Goal: Obtain resource: Download file/media

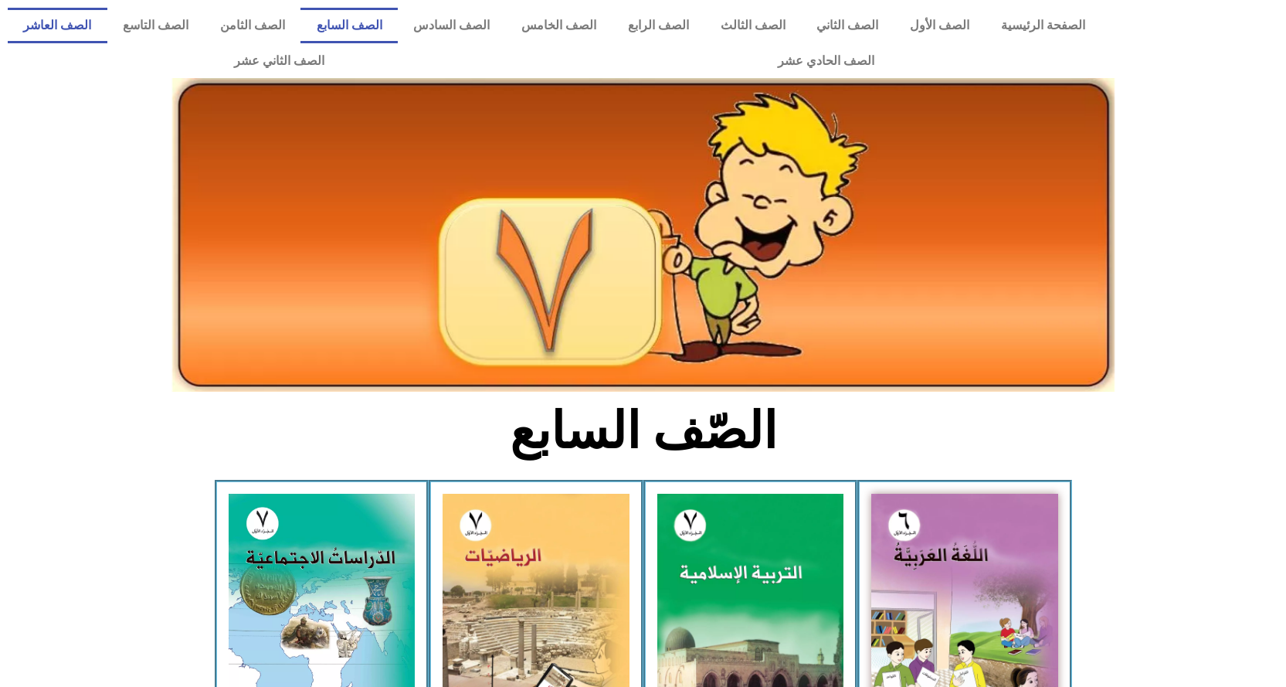
click at [107, 26] on link "الصف العاشر" at bounding box center [58, 26] width 100 height 36
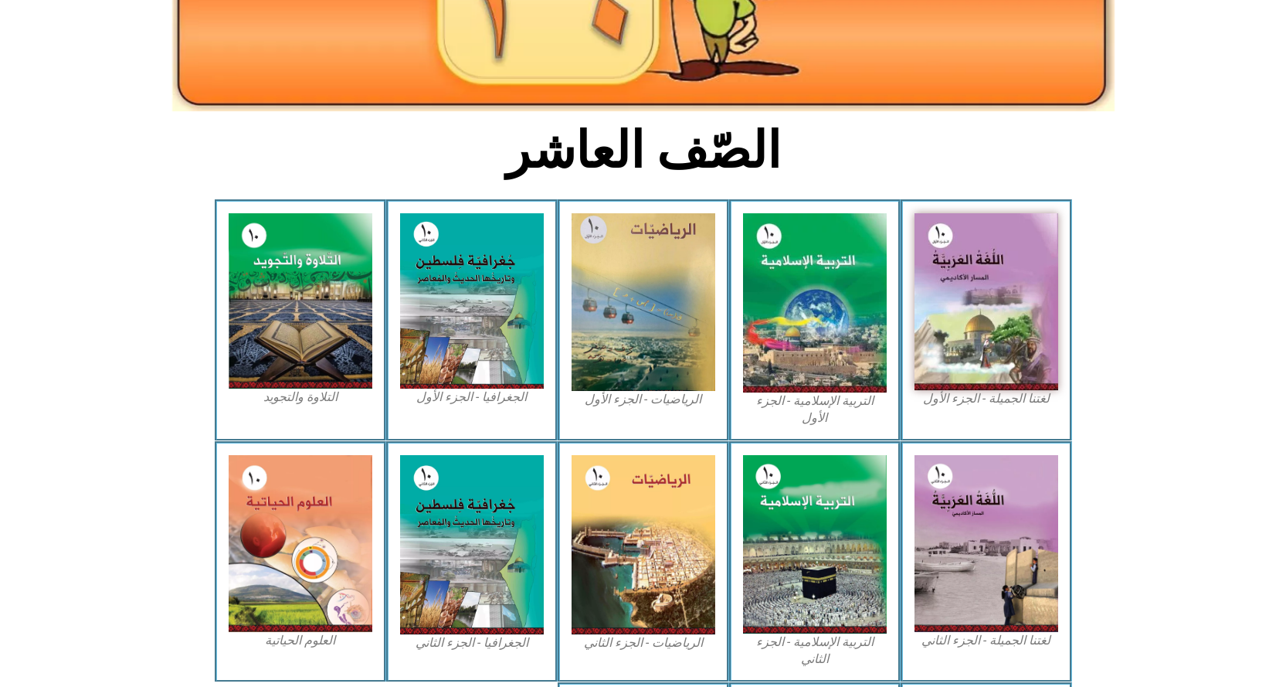
scroll to position [309, 0]
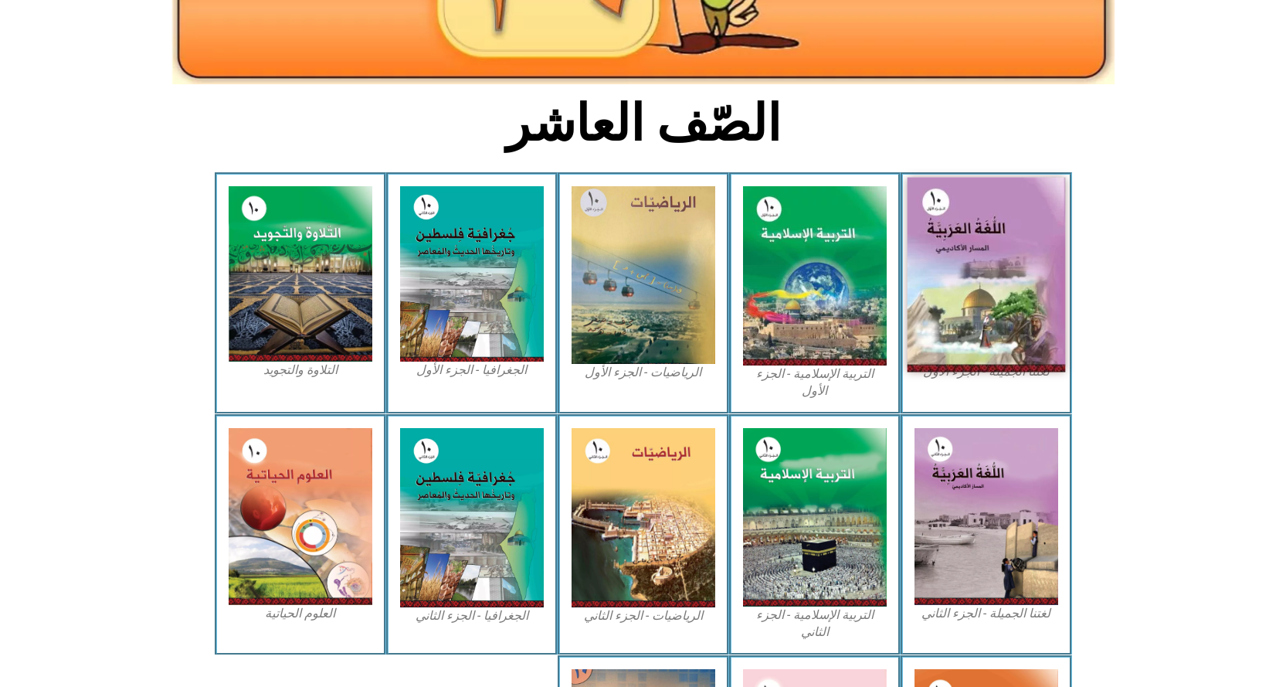
click at [962, 297] on img at bounding box center [986, 275] width 158 height 195
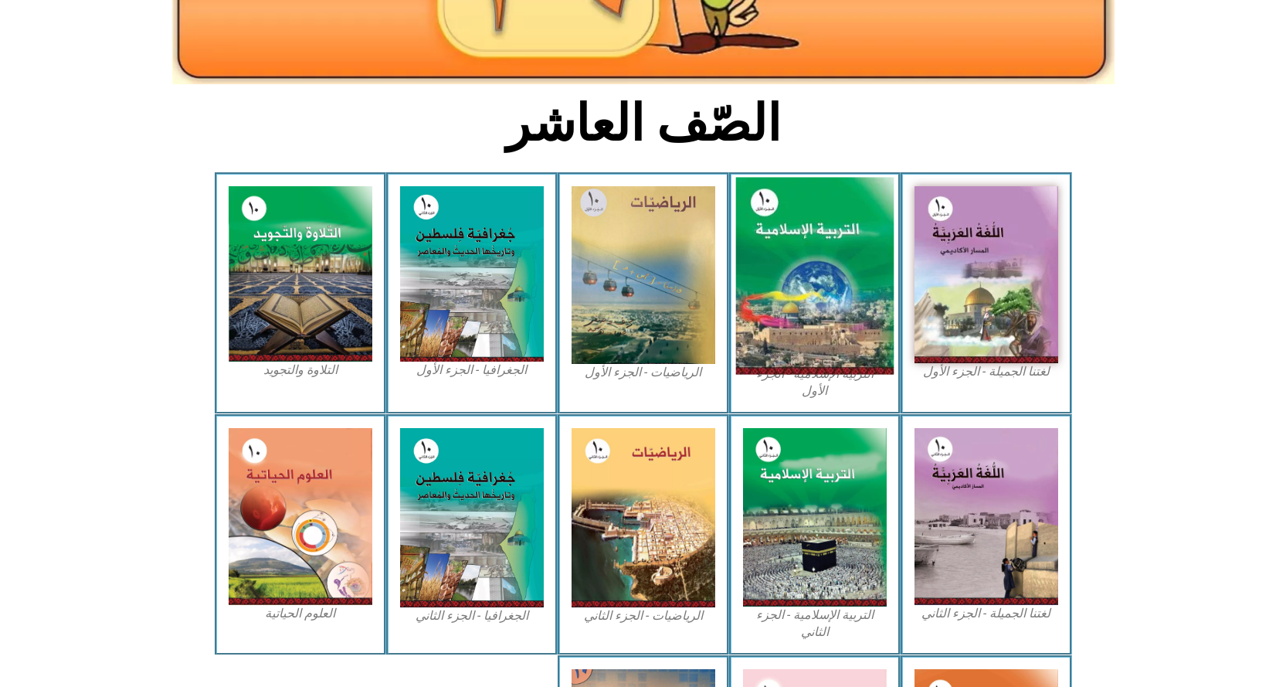
click at [810, 261] on img at bounding box center [814, 276] width 158 height 197
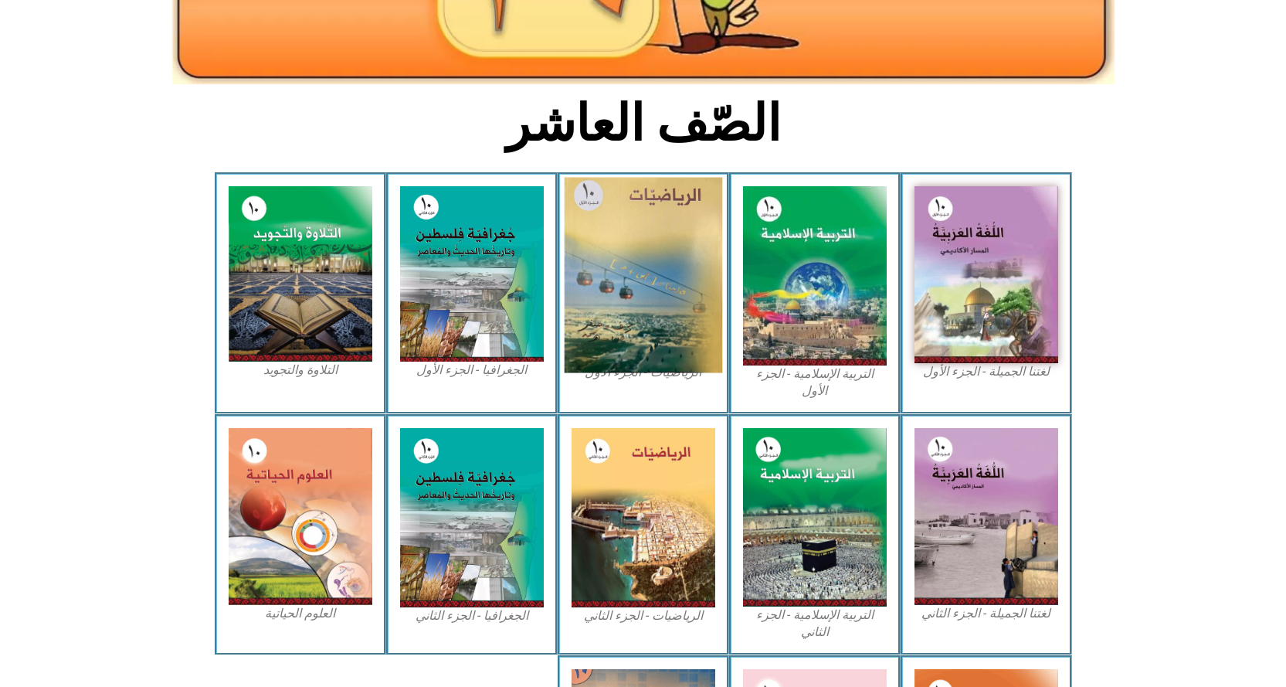
click at [643, 273] on img at bounding box center [643, 275] width 158 height 195
click at [674, 272] on img at bounding box center [643, 275] width 158 height 195
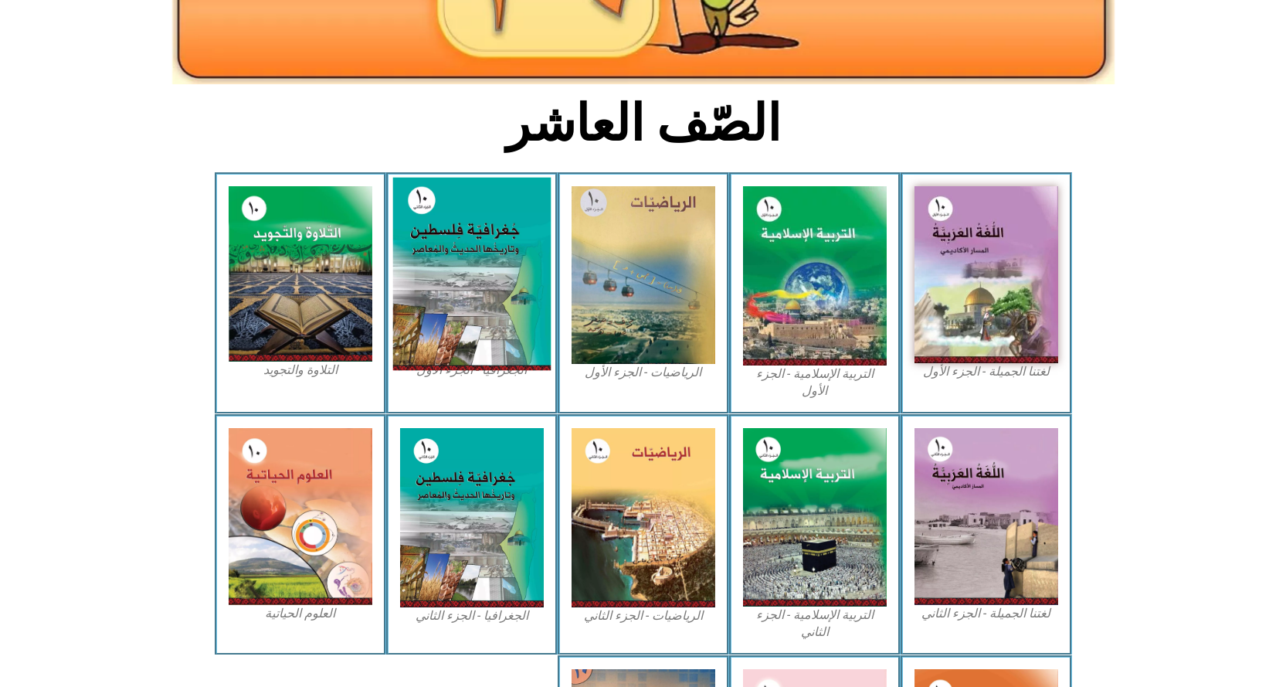
click at [487, 281] on img at bounding box center [471, 274] width 158 height 193
click at [501, 304] on img at bounding box center [471, 274] width 158 height 193
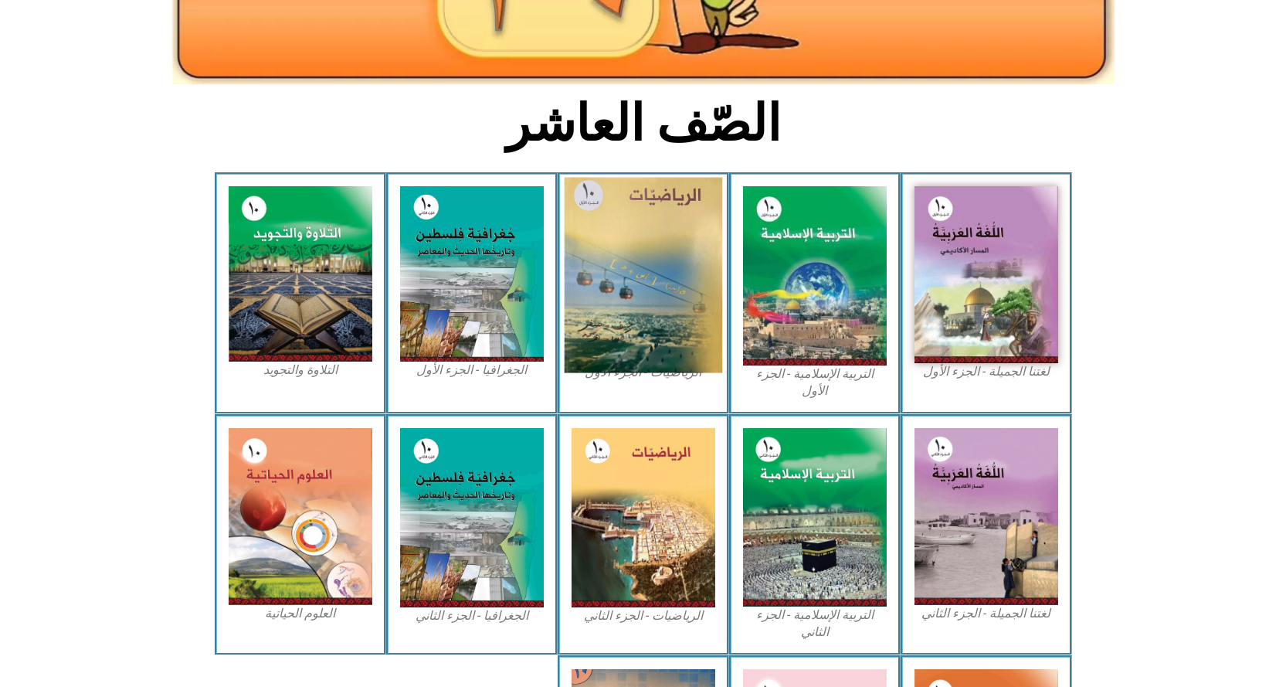
click at [670, 290] on img at bounding box center [643, 275] width 158 height 195
click at [671, 291] on img at bounding box center [643, 275] width 158 height 195
click at [642, 266] on img at bounding box center [643, 275] width 158 height 195
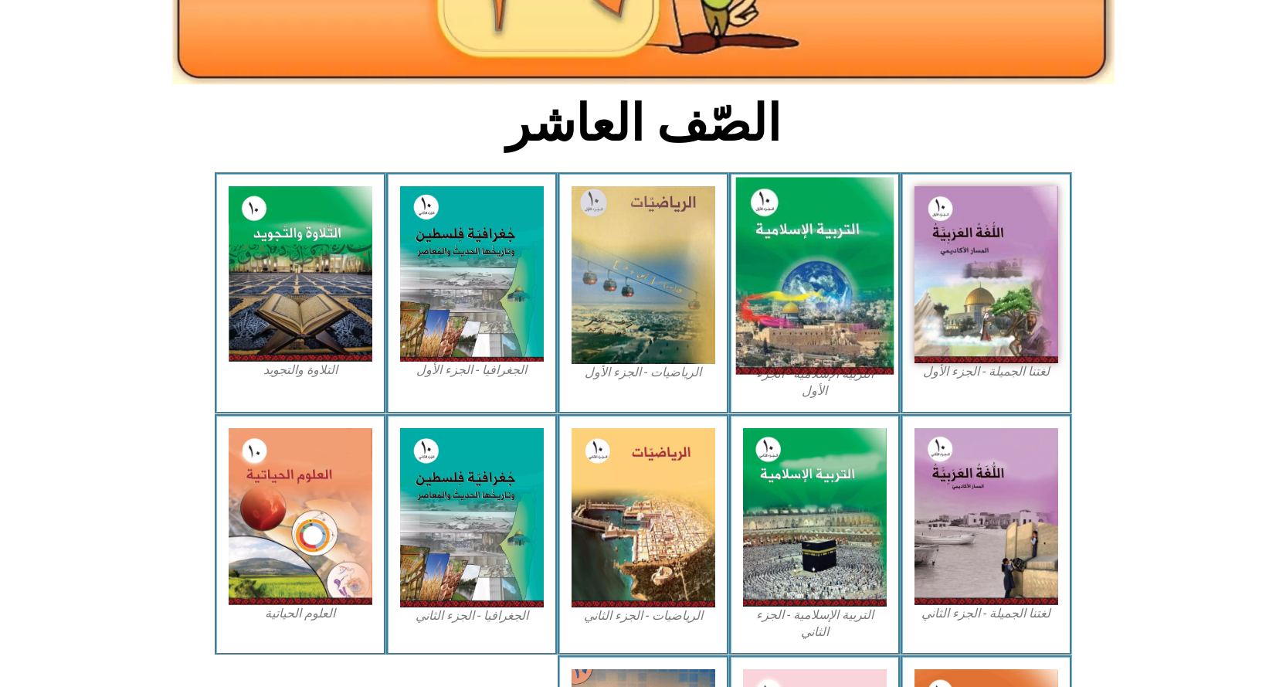
click at [828, 275] on img at bounding box center [814, 276] width 158 height 197
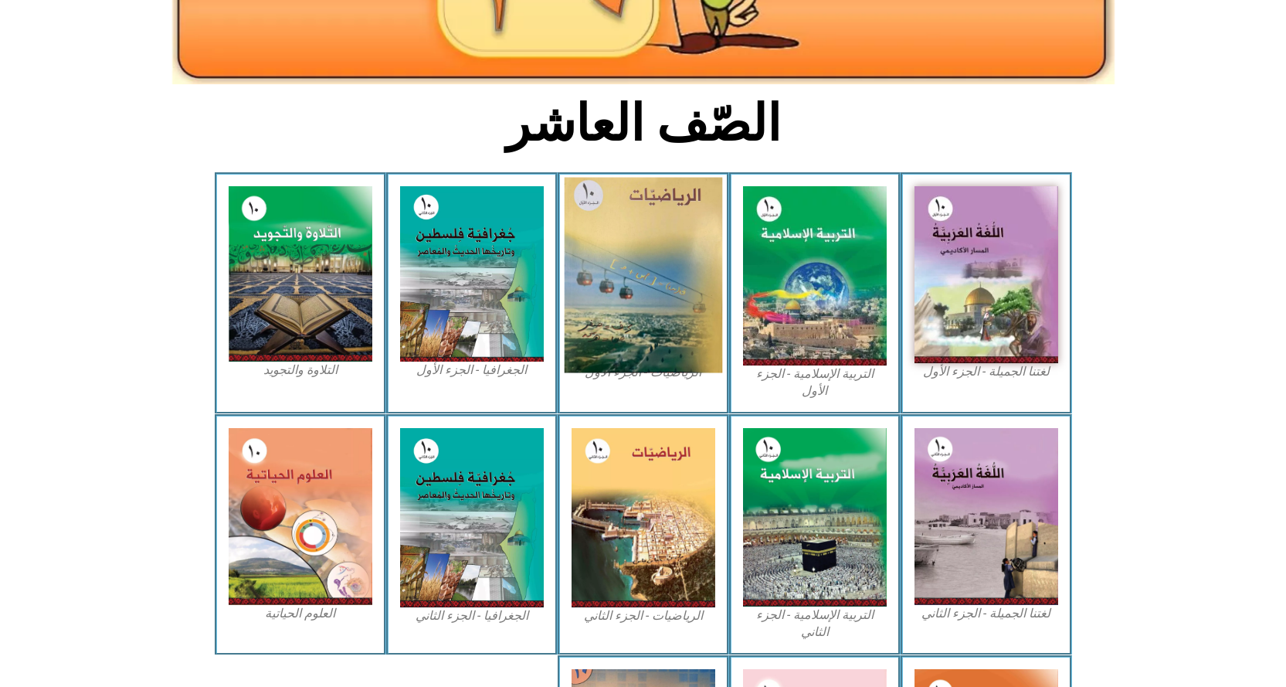
click at [668, 279] on img at bounding box center [643, 275] width 158 height 195
click at [660, 269] on img at bounding box center [643, 275] width 158 height 195
click at [684, 287] on img at bounding box center [643, 275] width 158 height 195
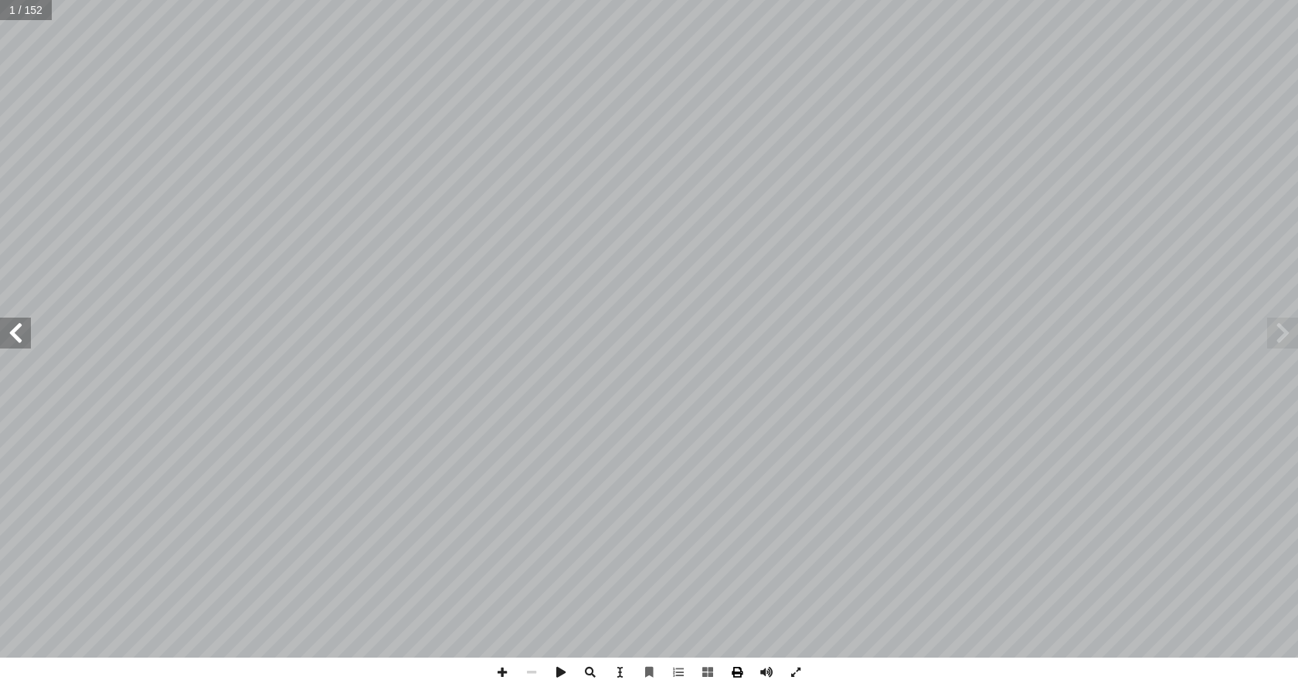
click at [737, 677] on span at bounding box center [736, 671] width 29 height 29
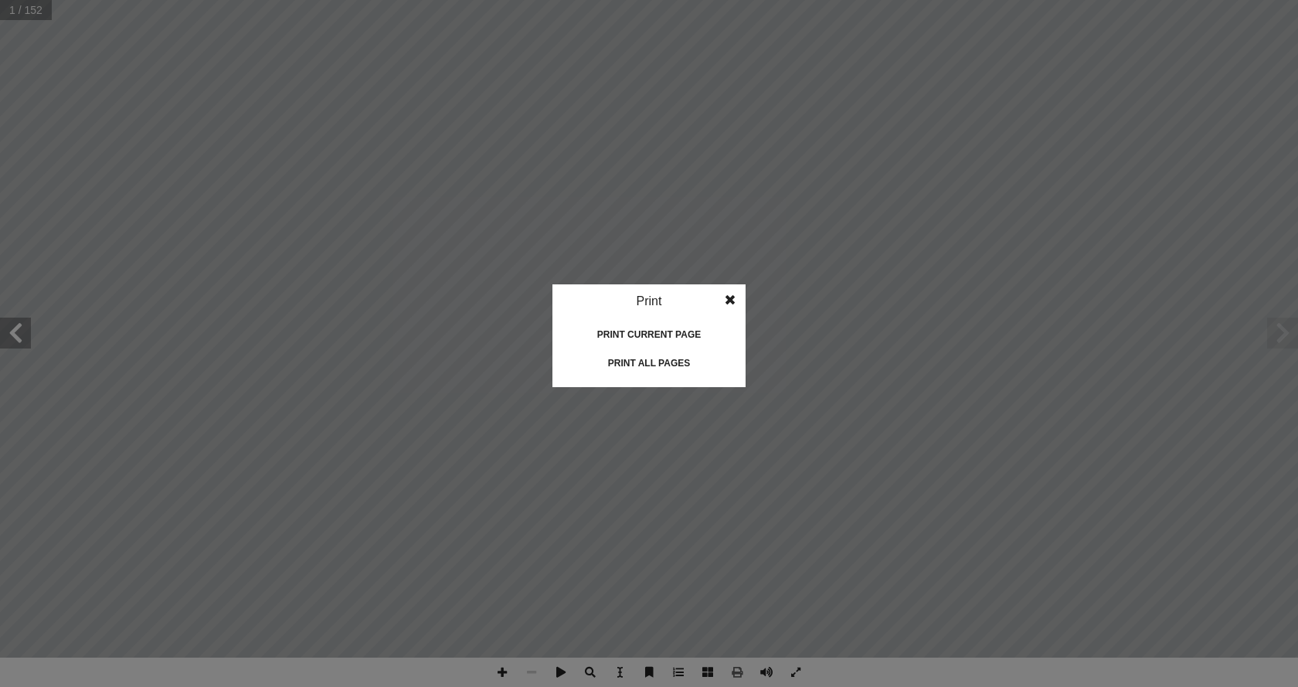
click at [674, 368] on div "Print all pages" at bounding box center [649, 363] width 154 height 25
click at [732, 298] on span at bounding box center [730, 299] width 28 height 31
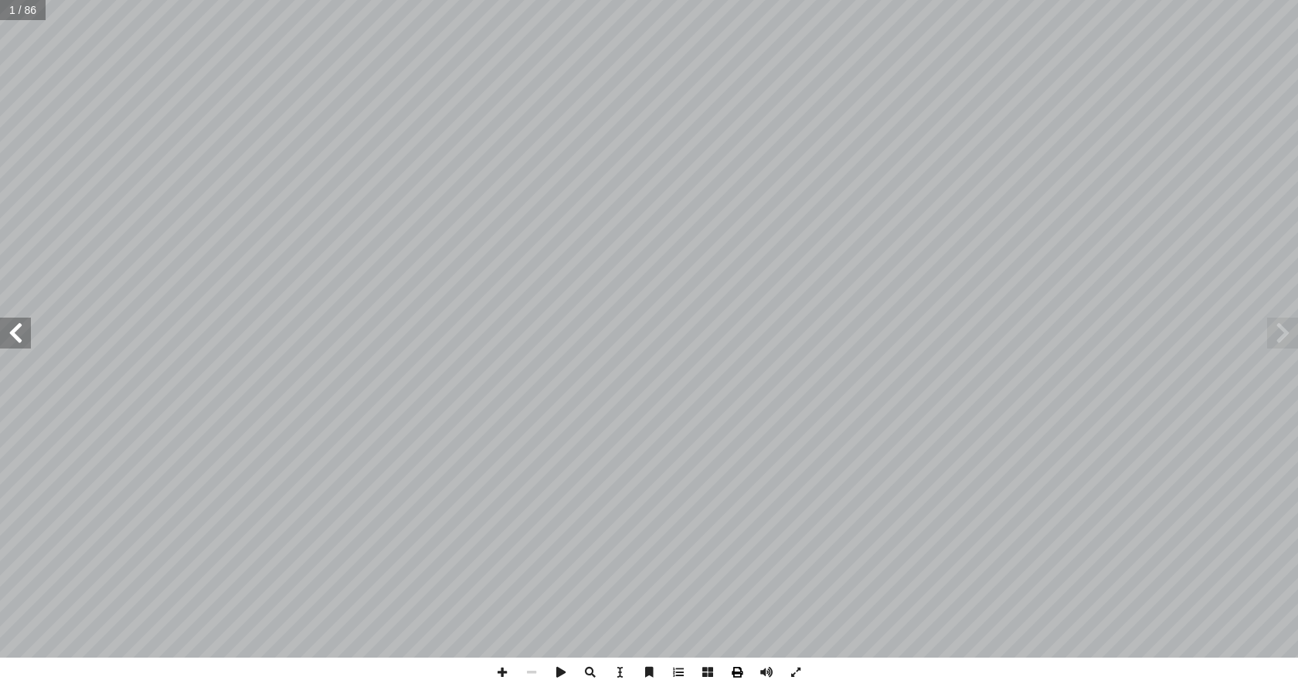
click at [735, 674] on span at bounding box center [736, 671] width 29 height 29
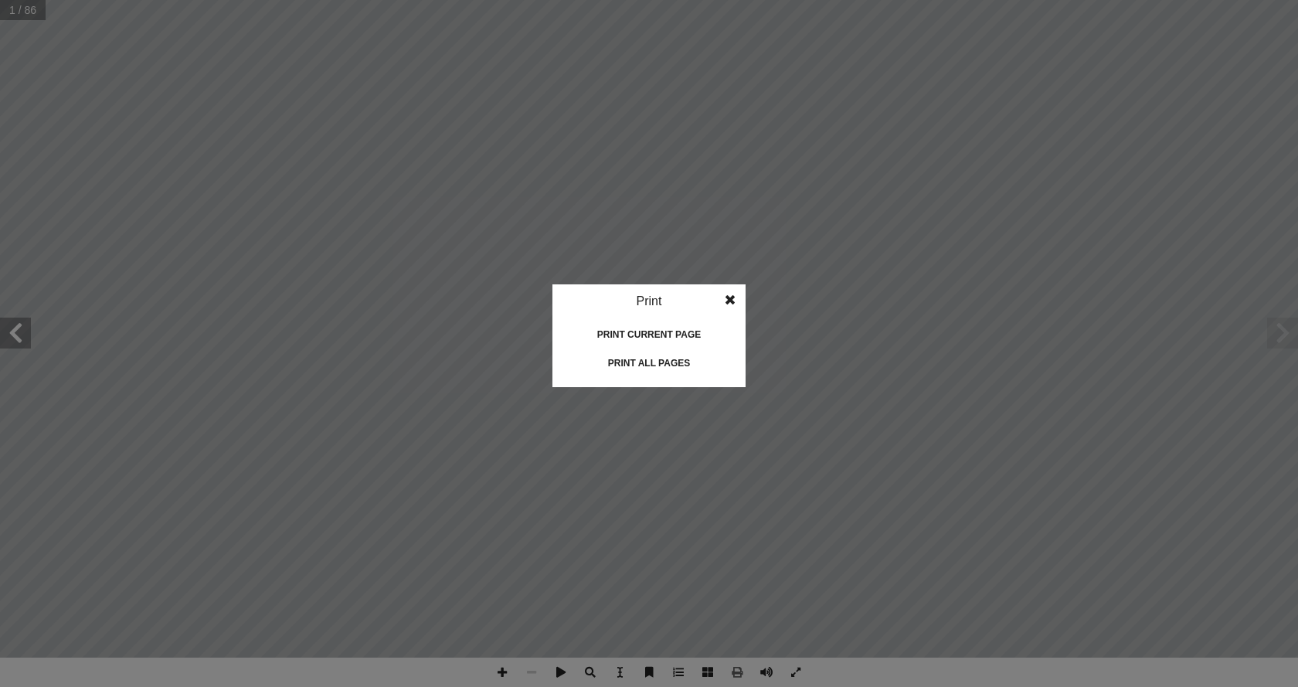
click at [668, 365] on div "Print all pages" at bounding box center [649, 363] width 154 height 25
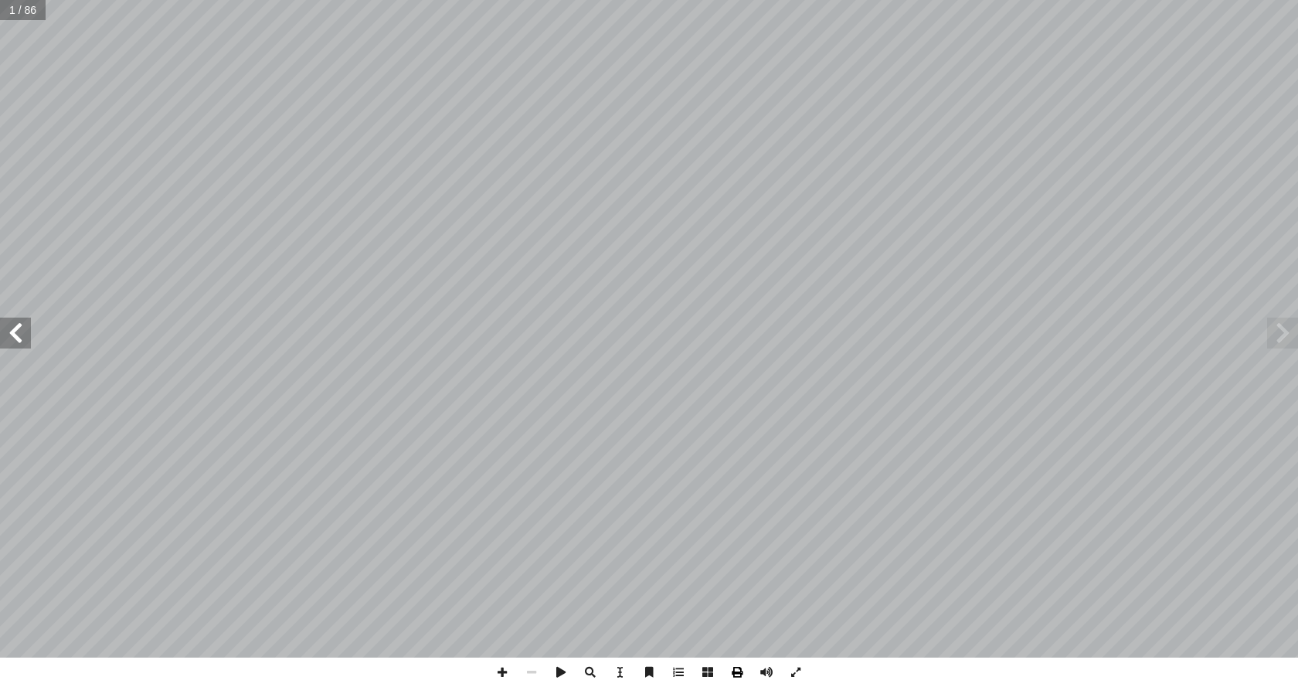
click at [735, 673] on span at bounding box center [736, 671] width 29 height 29
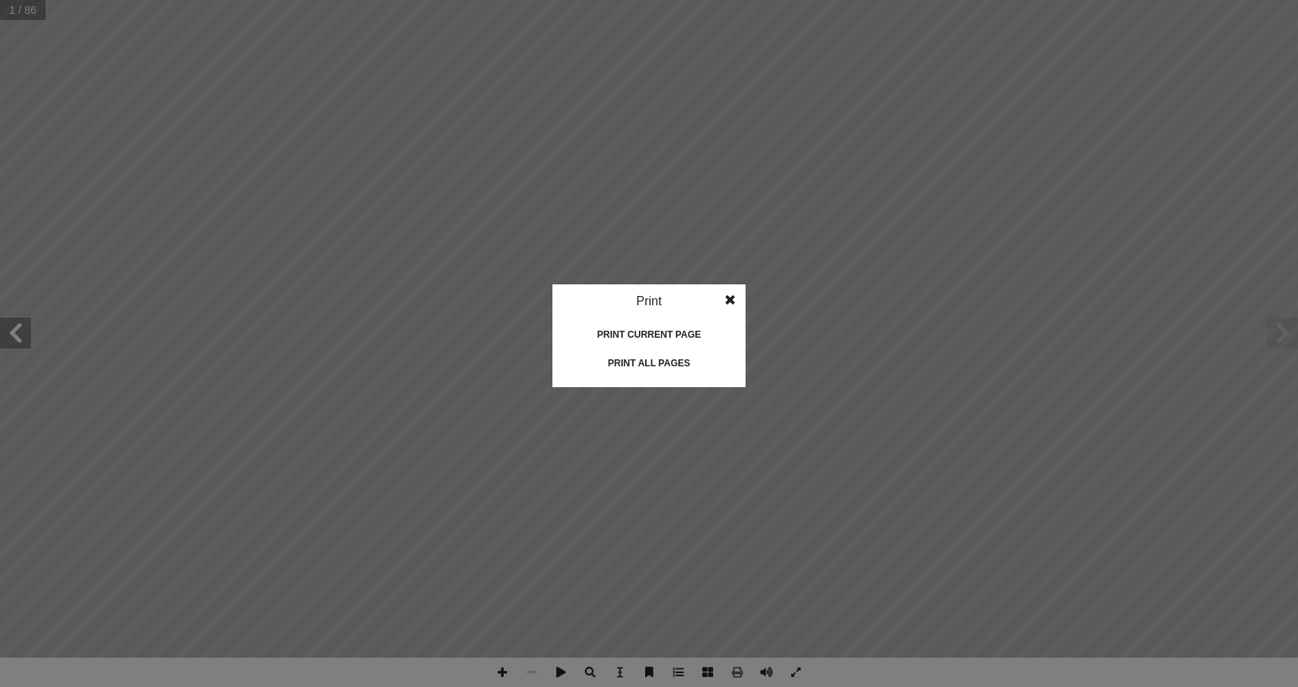
click at [670, 365] on div "Print all pages" at bounding box center [649, 363] width 154 height 25
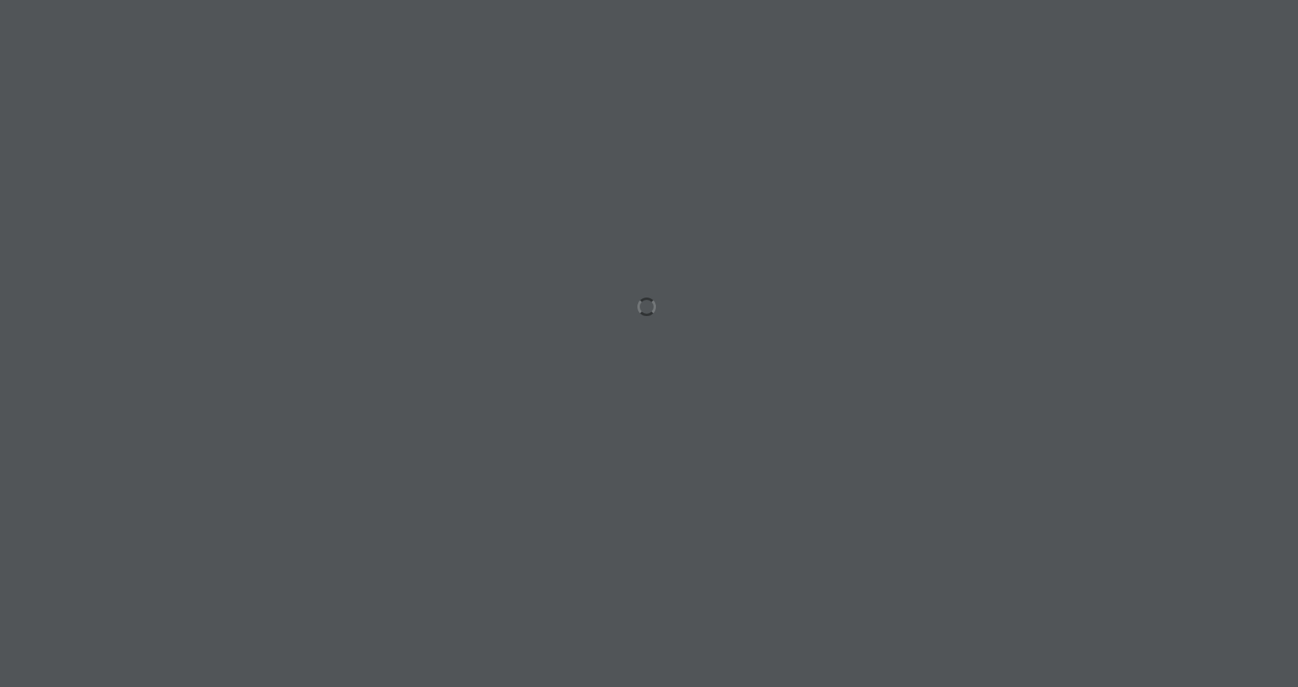
click at [1041, 517] on div at bounding box center [649, 343] width 1298 height 687
